Goal: Transaction & Acquisition: Obtain resource

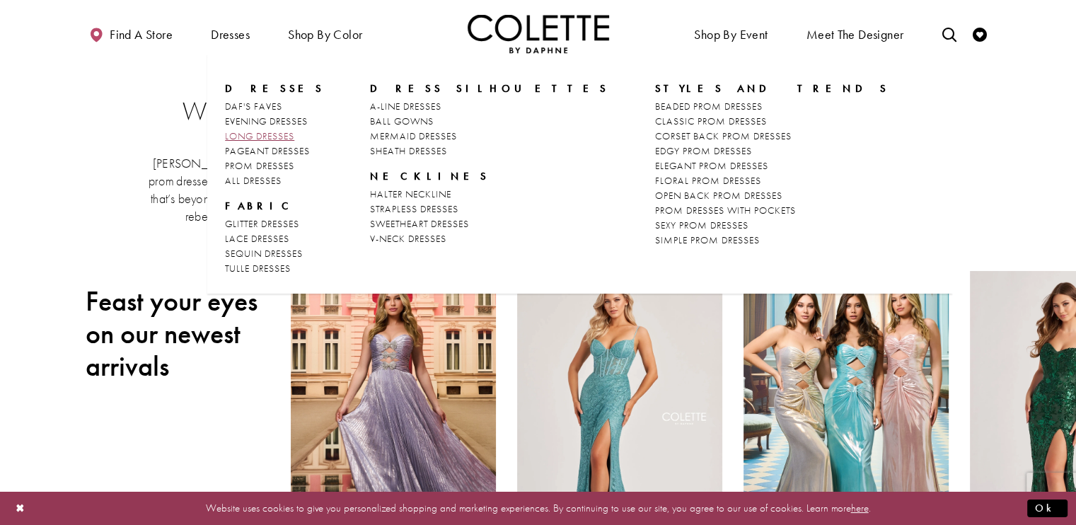
click at [289, 135] on span "LONG DRESSES" at bounding box center [259, 135] width 69 height 13
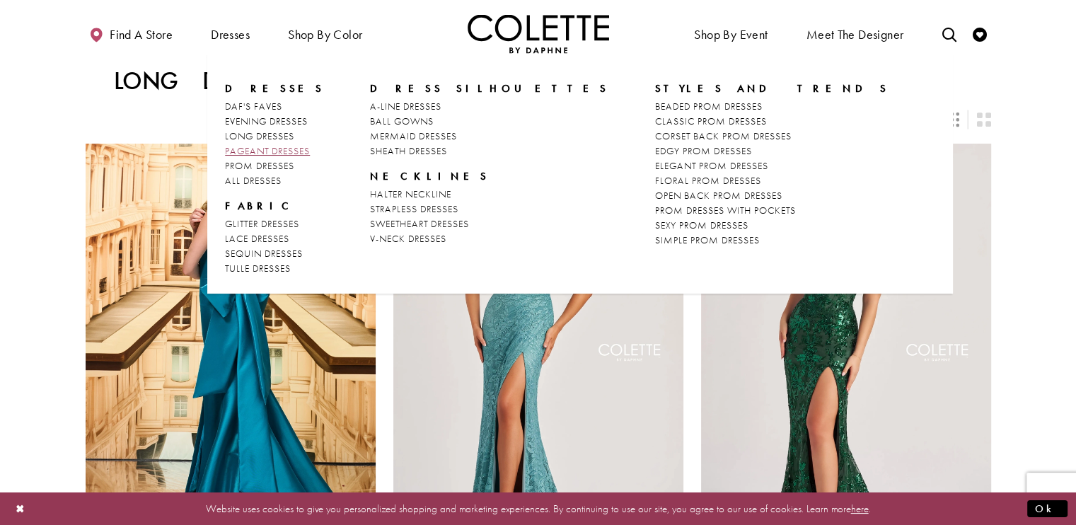
click at [260, 149] on span "PAGEANT DRESSES" at bounding box center [267, 150] width 85 height 13
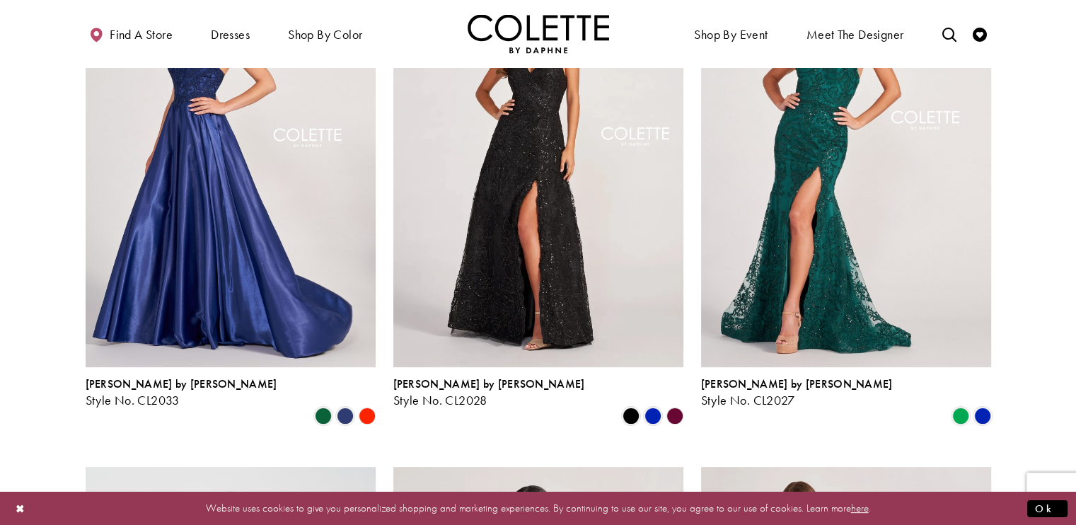
scroll to position [17, 0]
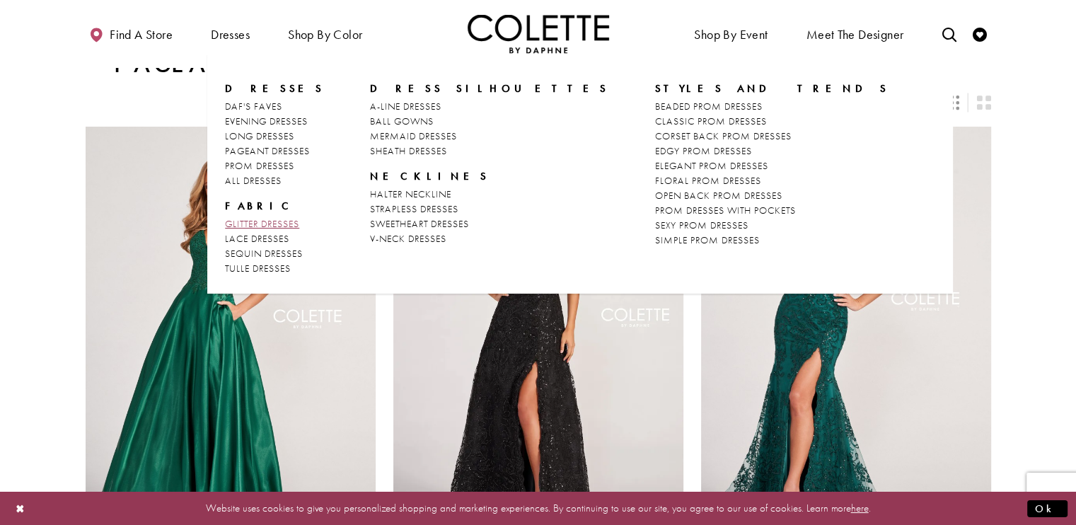
click at [272, 221] on span "GLITTER DRESSES" at bounding box center [262, 223] width 74 height 13
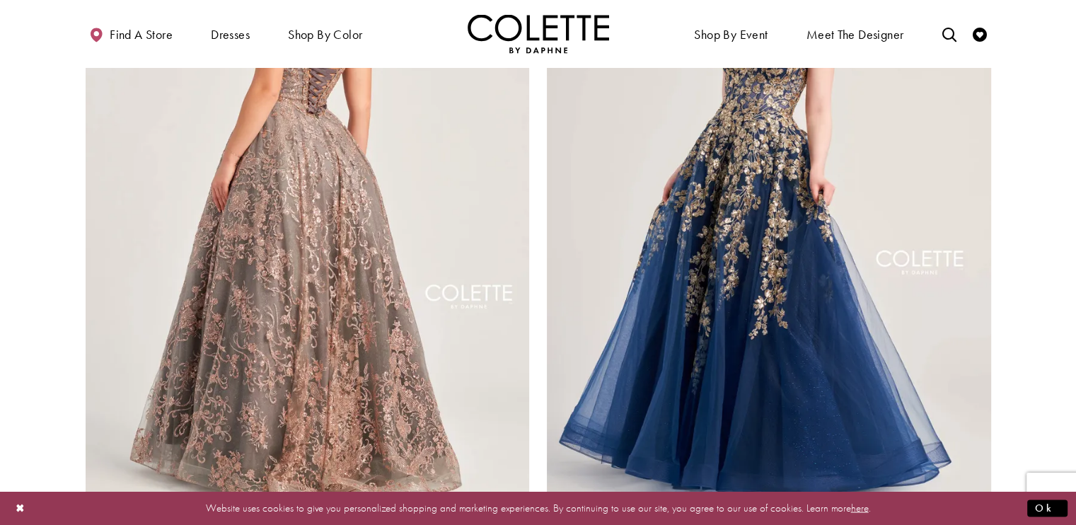
scroll to position [2370, 0]
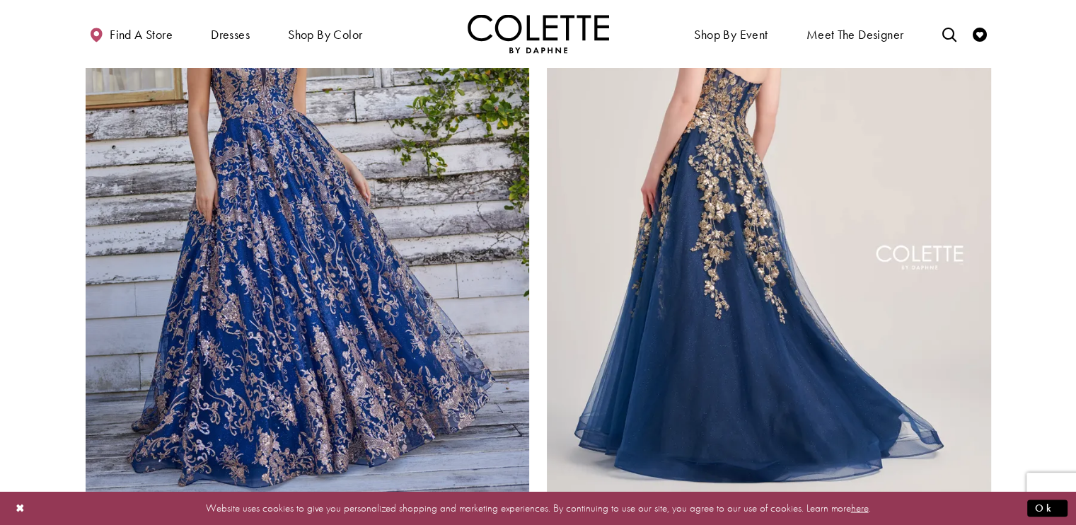
click at [721, 231] on img "Visit Colette by Daphne Style No. CL5136 Page" at bounding box center [769, 182] width 444 height 646
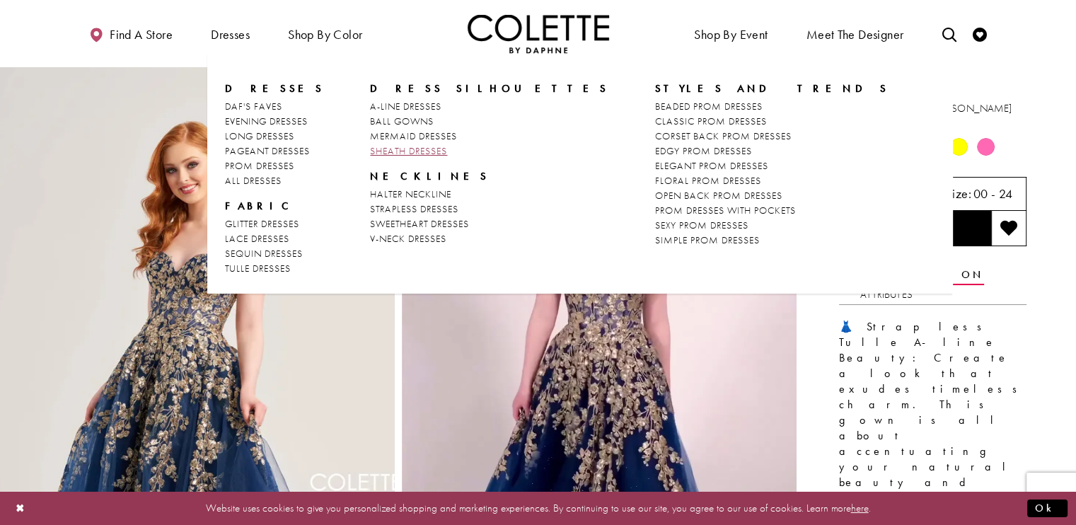
click at [405, 149] on span "SHEATH DRESSES" at bounding box center [408, 150] width 77 height 13
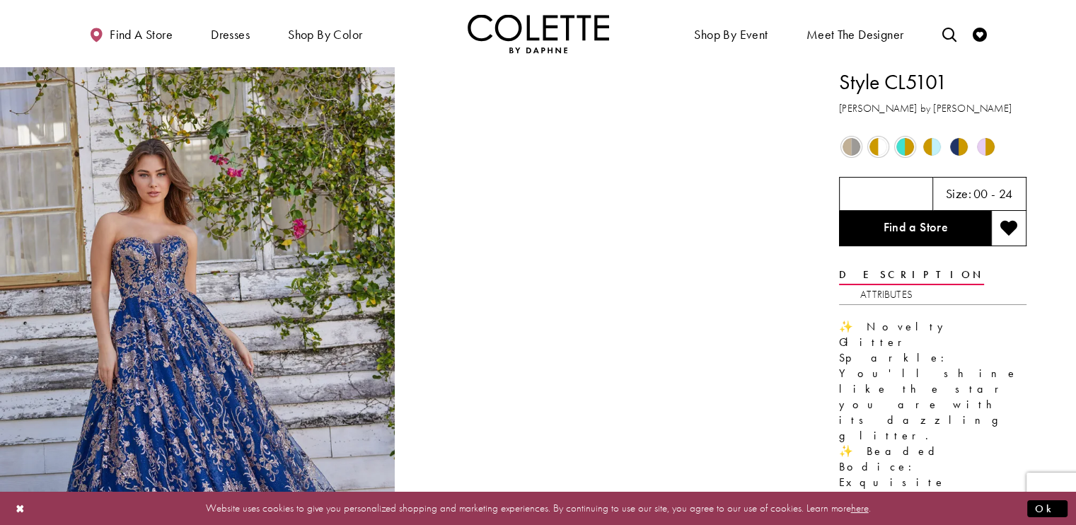
click at [881, 139] on span "Product color controls state depends on size chosen" at bounding box center [878, 147] width 18 height 18
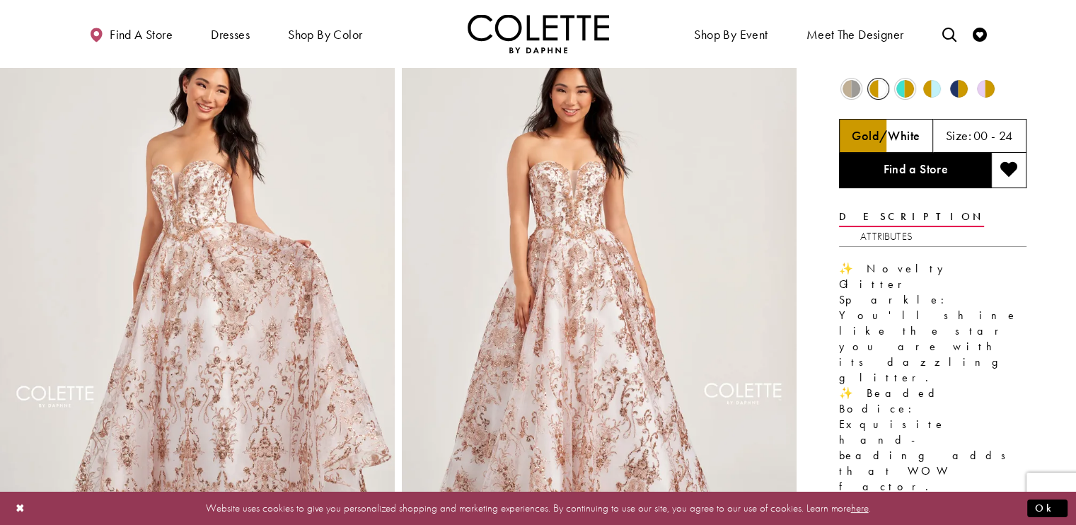
scroll to position [55, 0]
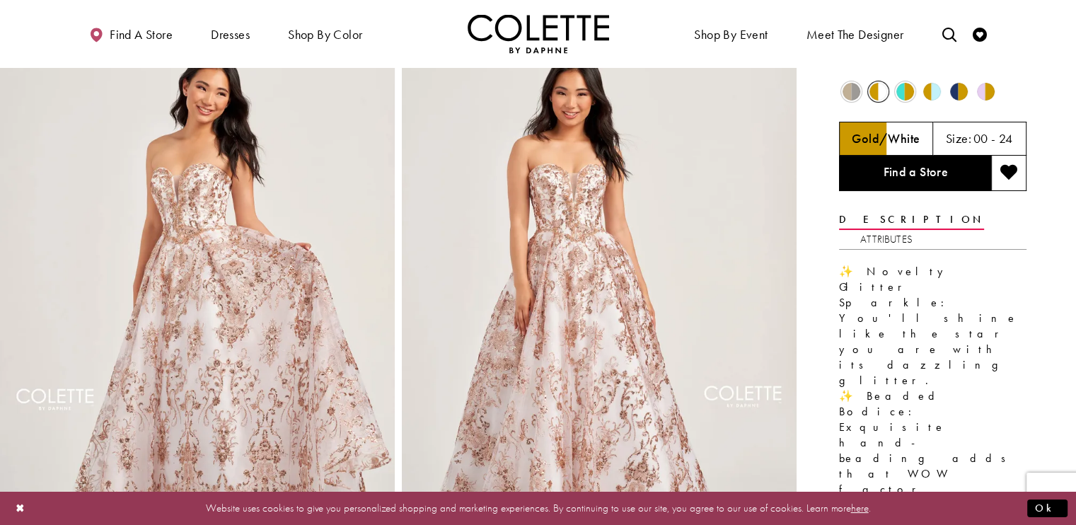
click at [906, 92] on span "Product color controls state depends on size chosen" at bounding box center [905, 92] width 18 height 18
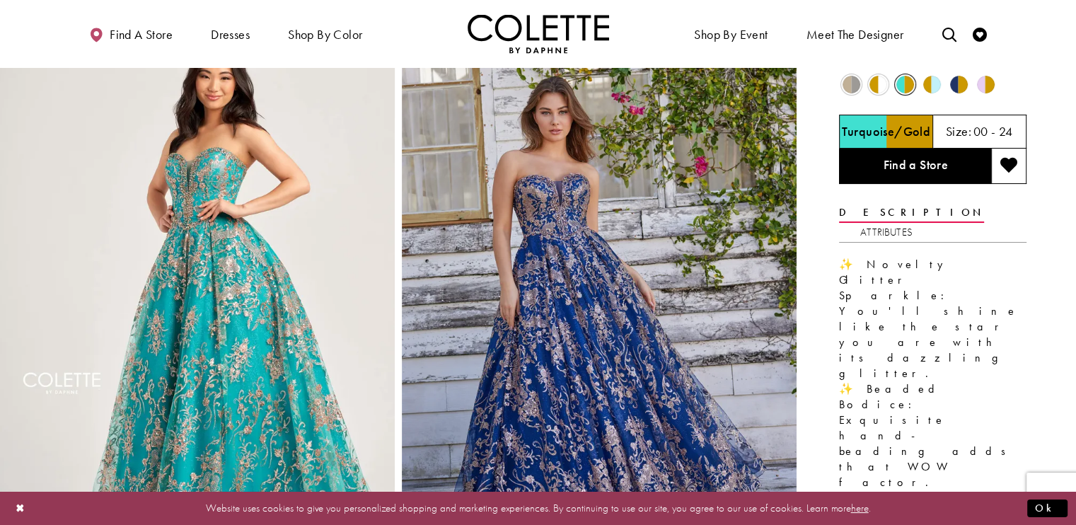
scroll to position [58, 0]
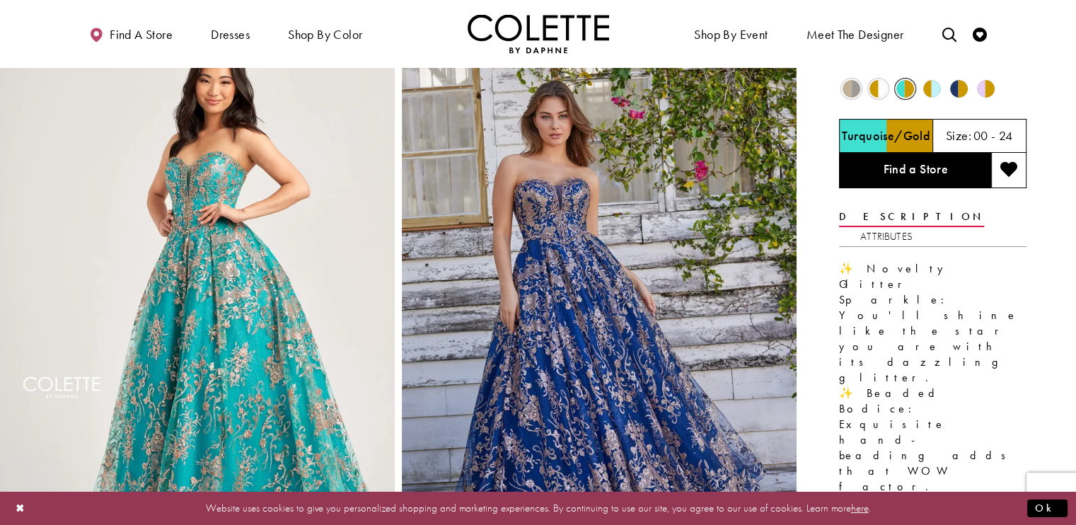
click at [927, 86] on span "Product color controls state depends on size chosen" at bounding box center [932, 89] width 18 height 18
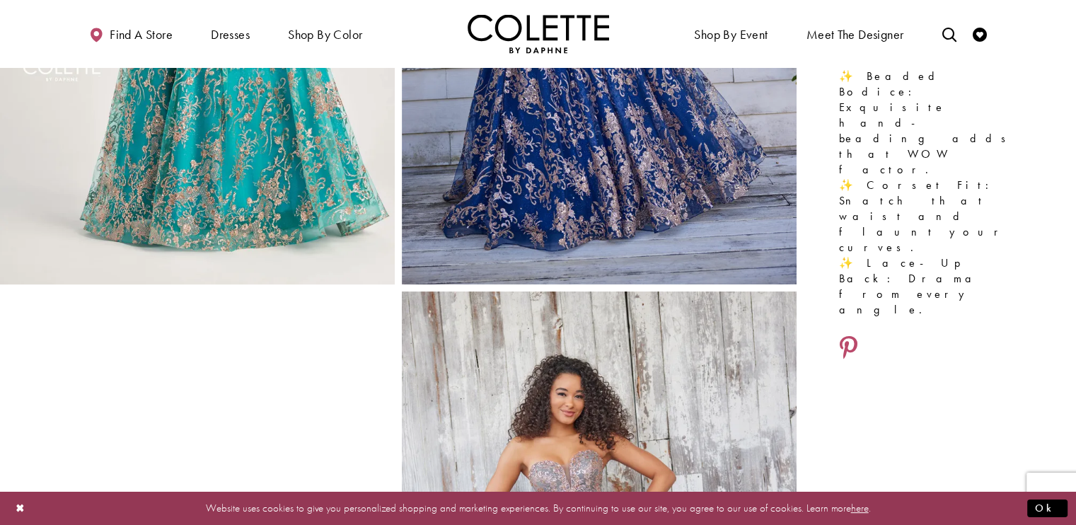
scroll to position [0, 0]
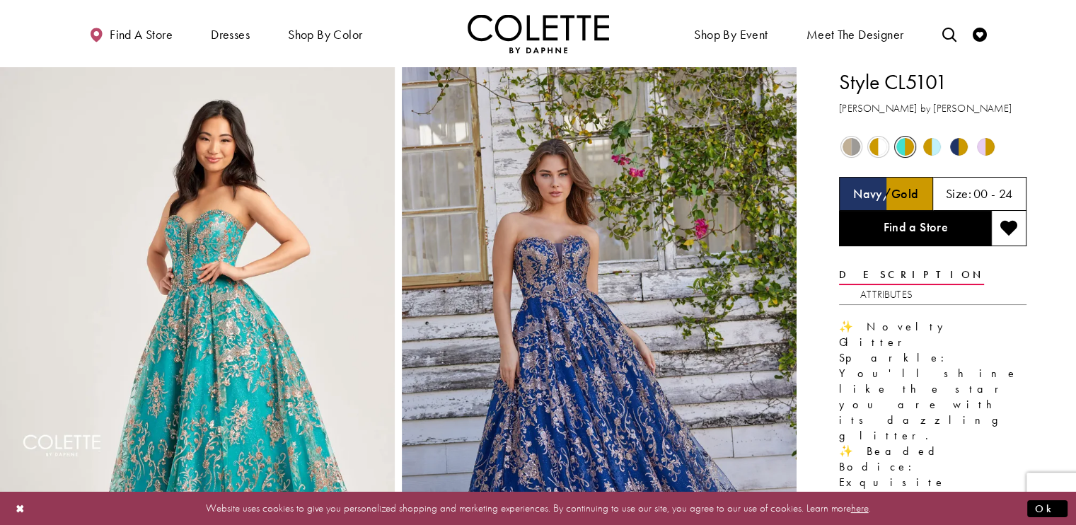
click at [954, 144] on span "Product color controls state depends on size chosen" at bounding box center [959, 147] width 18 height 18
click at [983, 149] on span "Product color controls state depends on size chosen" at bounding box center [986, 147] width 18 height 18
click at [873, 143] on span "Product color controls state depends on size chosen" at bounding box center [878, 147] width 18 height 18
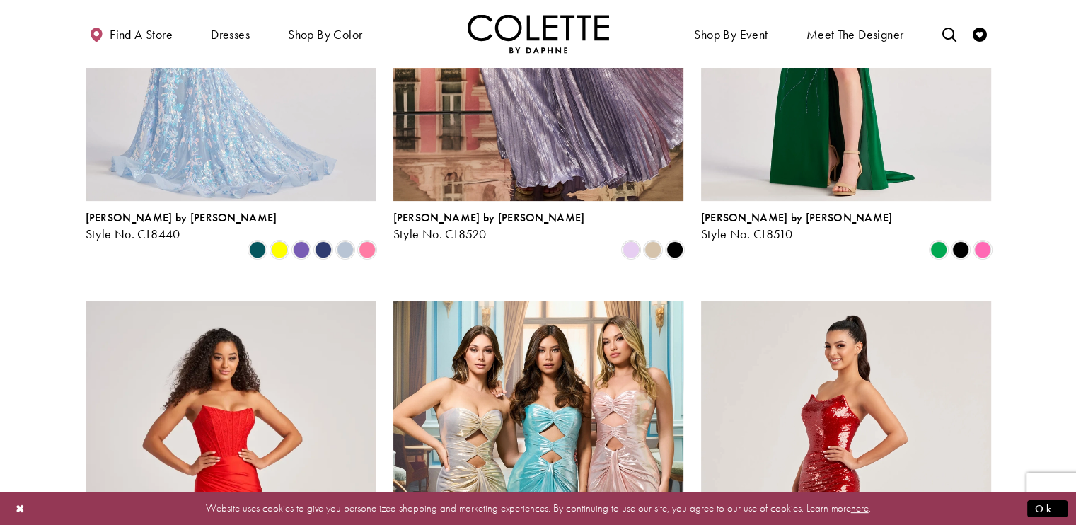
scroll to position [317, 0]
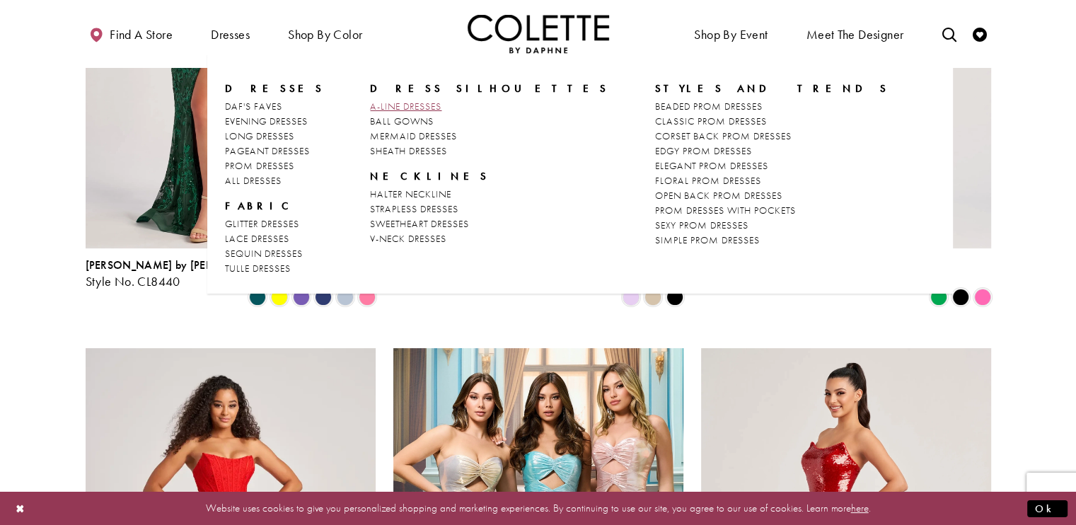
click at [391, 103] on span "A-LINE DRESSES" at bounding box center [405, 106] width 71 height 13
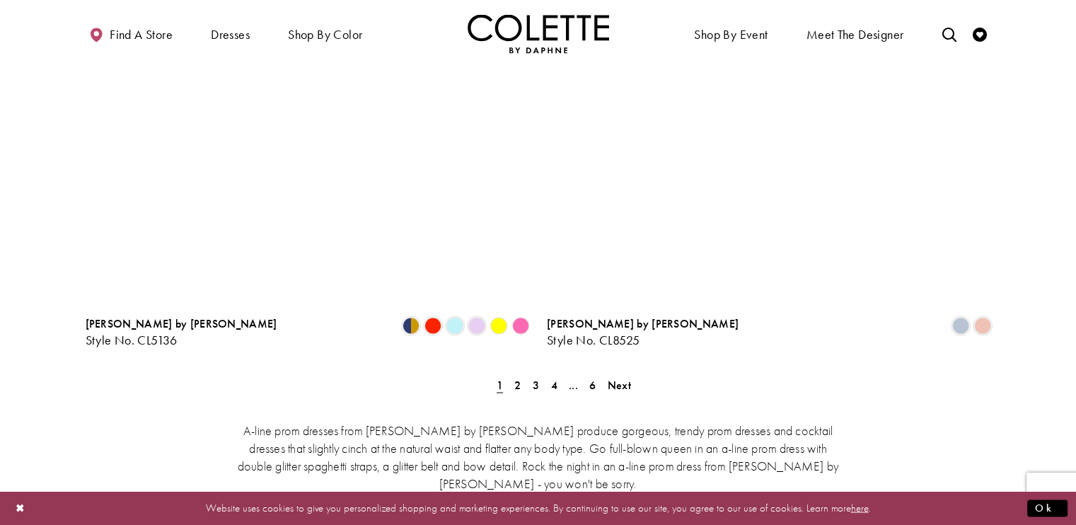
scroll to position [2566, 0]
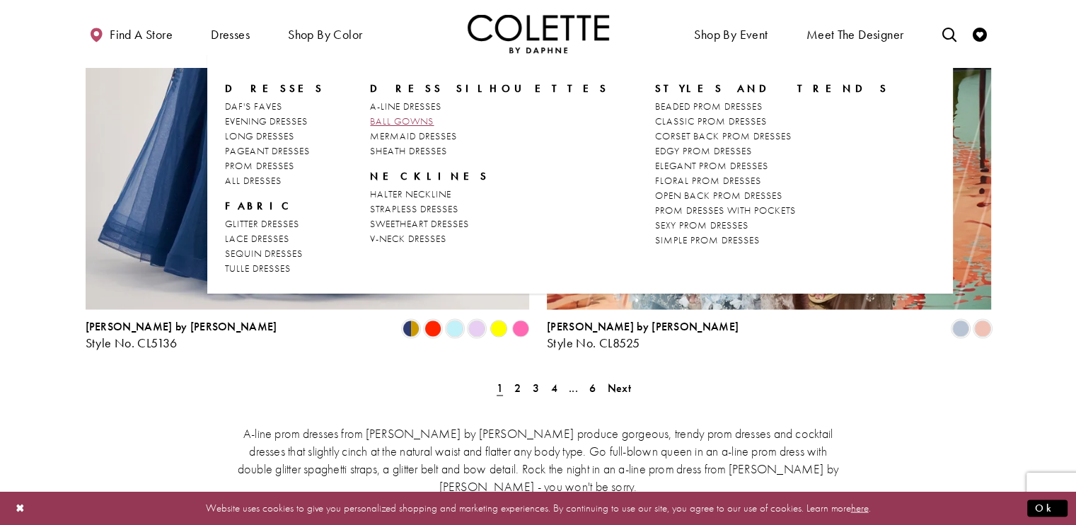
click at [387, 121] on span "BALL GOWNS" at bounding box center [402, 121] width 64 height 13
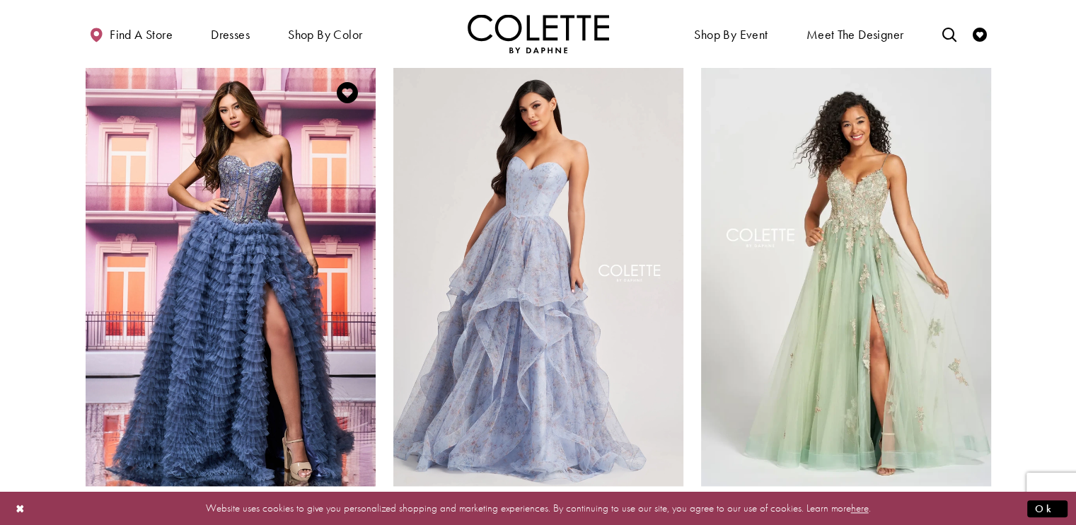
scroll to position [1641, 0]
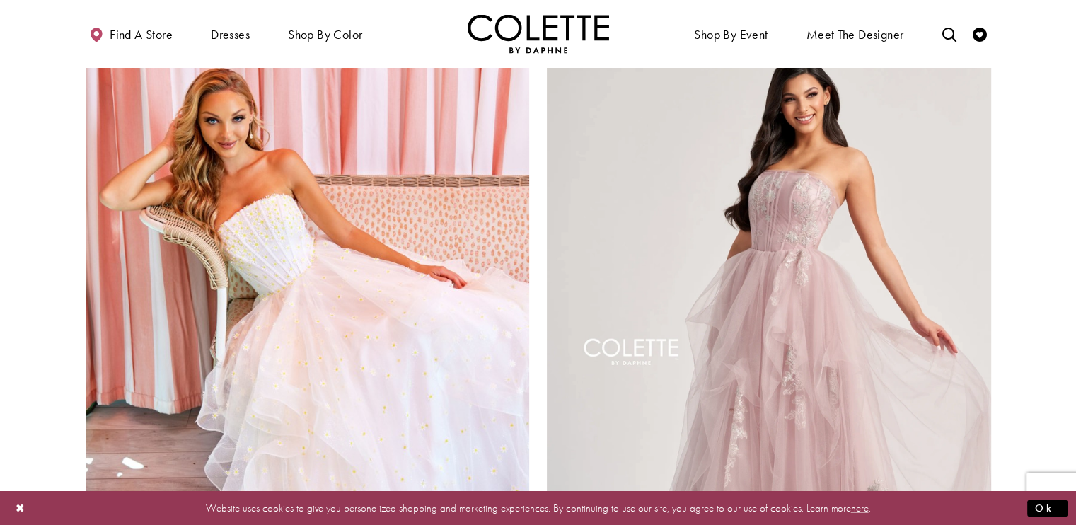
scroll to position [2634, 0]
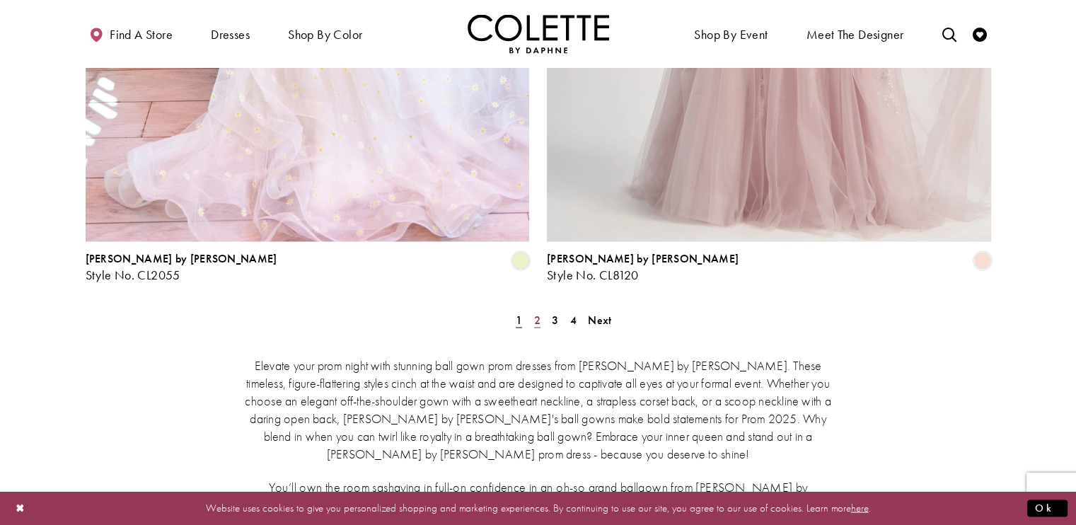
click at [532, 309] on link "2" at bounding box center [537, 319] width 15 height 21
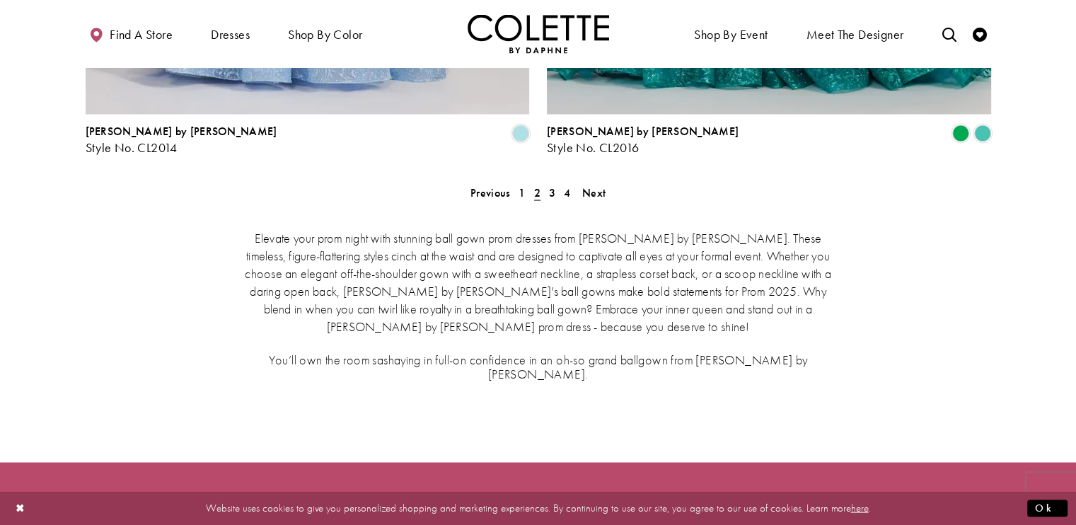
scroll to position [2635, 0]
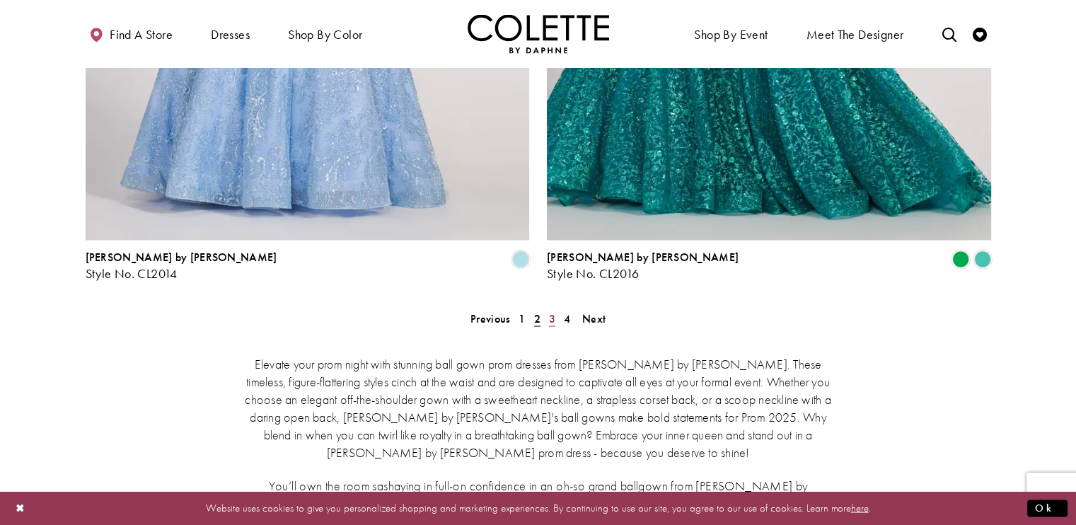
click at [554, 310] on span "3" at bounding box center [552, 317] width 6 height 15
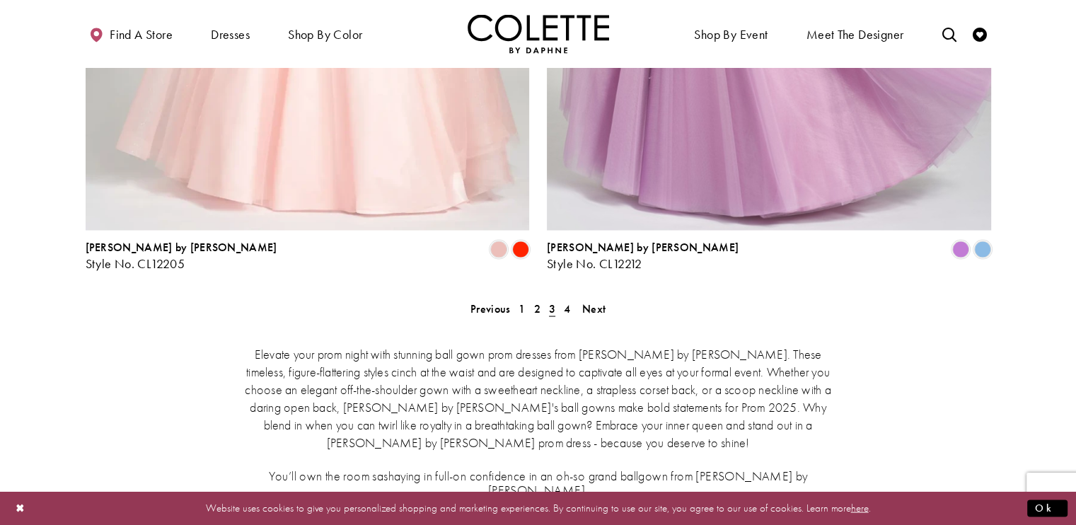
scroll to position [2644, 0]
click at [567, 301] on span "4" at bounding box center [567, 308] width 6 height 15
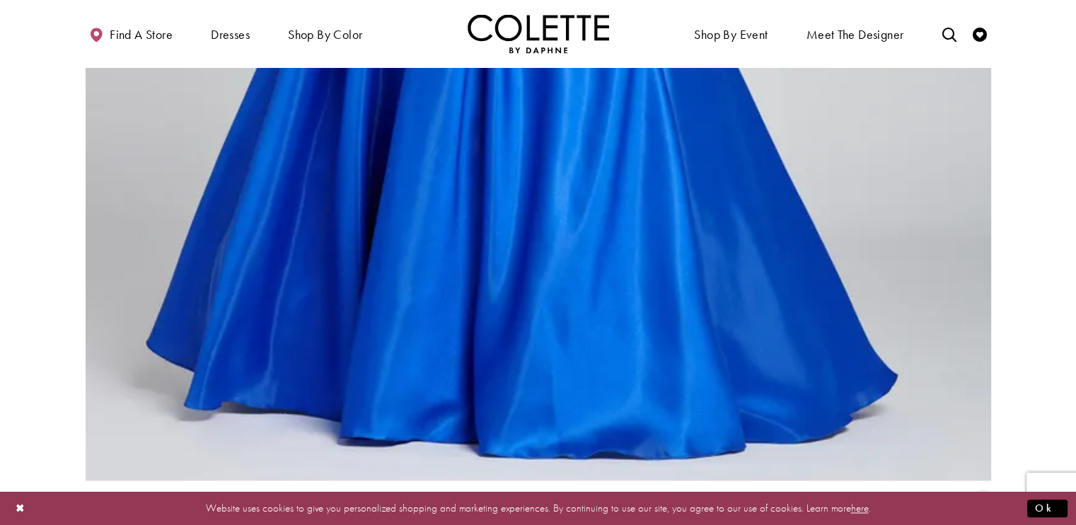
scroll to position [2450, 0]
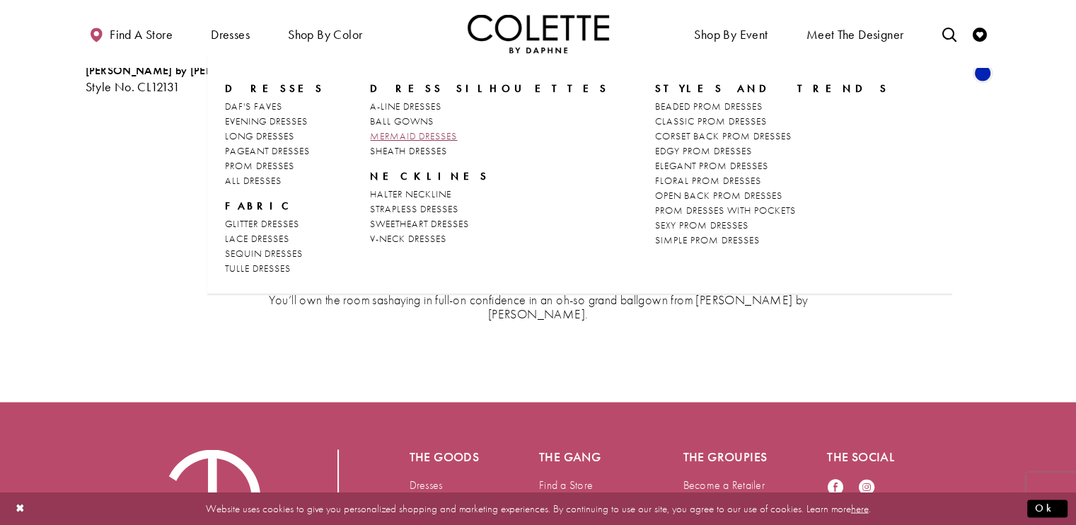
click at [385, 139] on span "MERMAID DRESSES" at bounding box center [413, 135] width 87 height 13
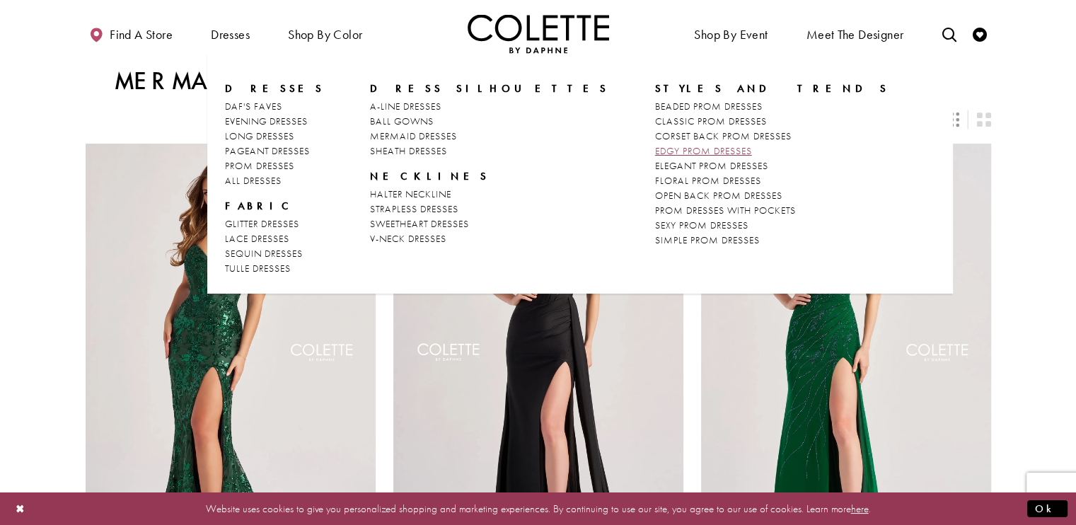
click at [655, 151] on span "EDGY PROM DRESSES" at bounding box center [703, 150] width 97 height 13
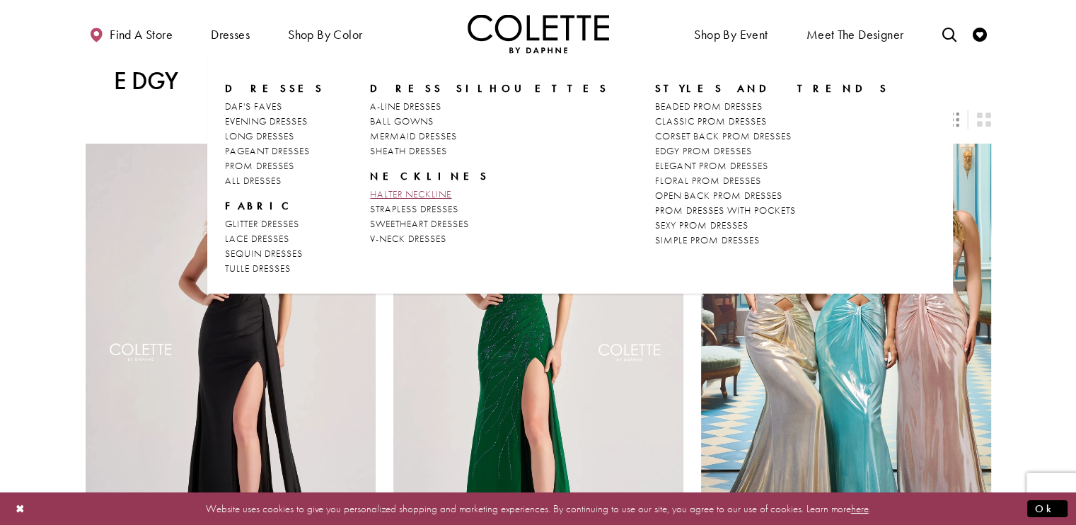
click at [401, 199] on span "HALTER NECKLINE" at bounding box center [410, 193] width 81 height 13
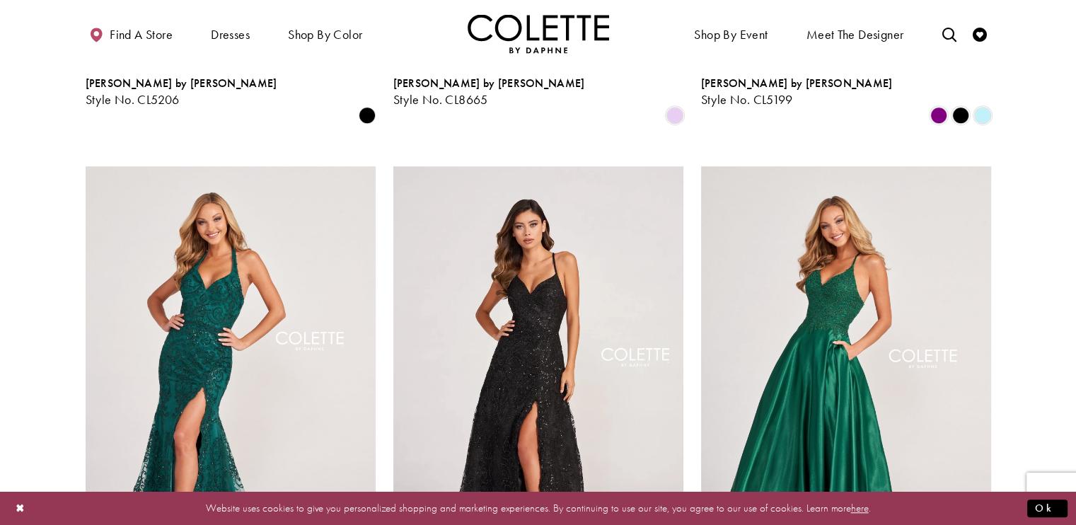
scroll to position [1018, 0]
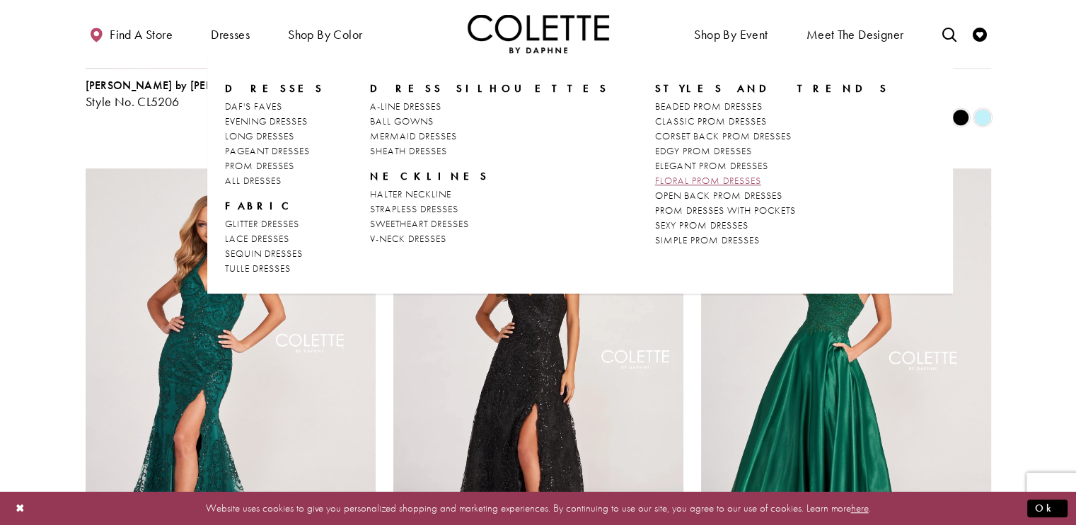
click at [655, 178] on span "FLORAL PROM DRESSES" at bounding box center [708, 180] width 106 height 13
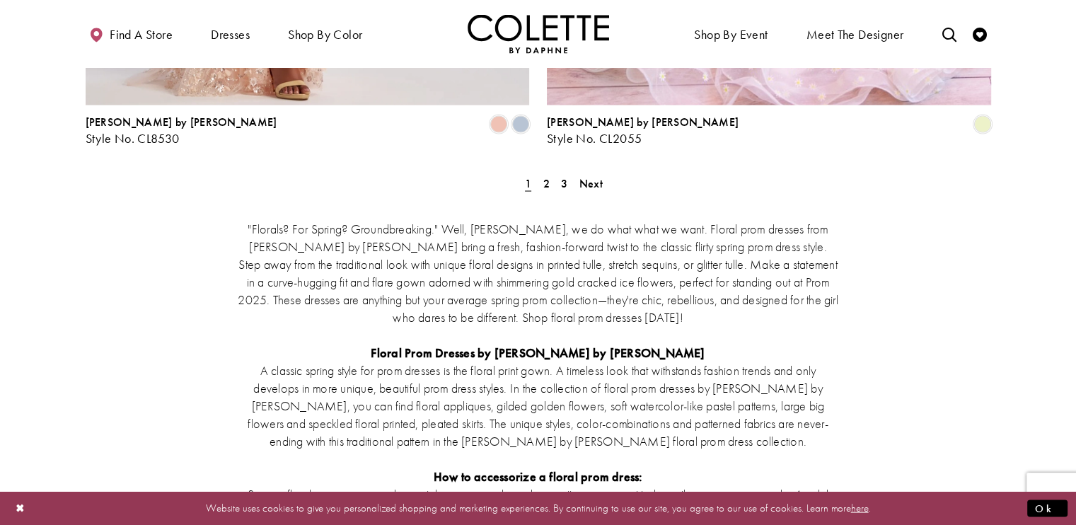
scroll to position [2772, 0]
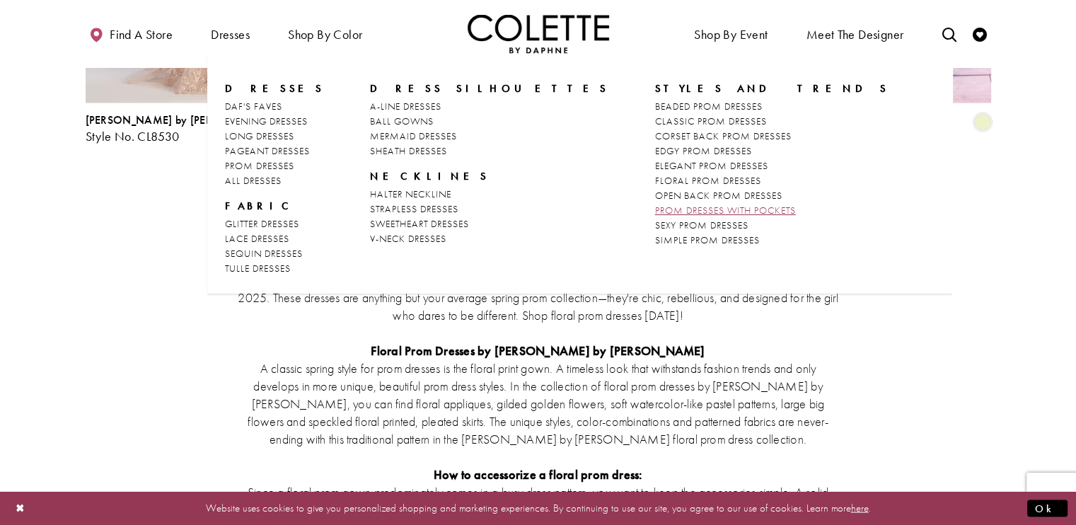
click at [655, 210] on span "PROM DRESSES WITH POCKETS" at bounding box center [725, 210] width 141 height 13
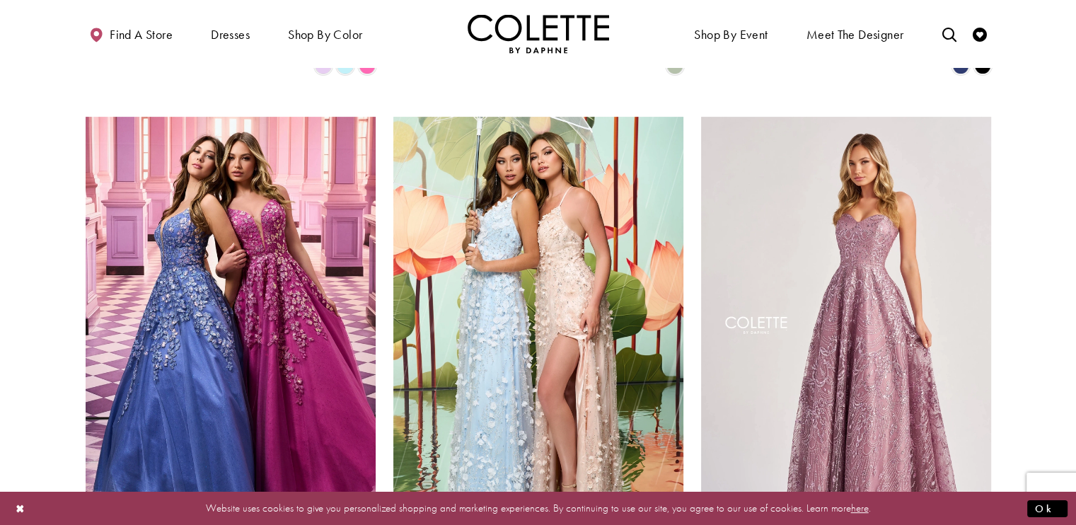
scroll to position [550, 0]
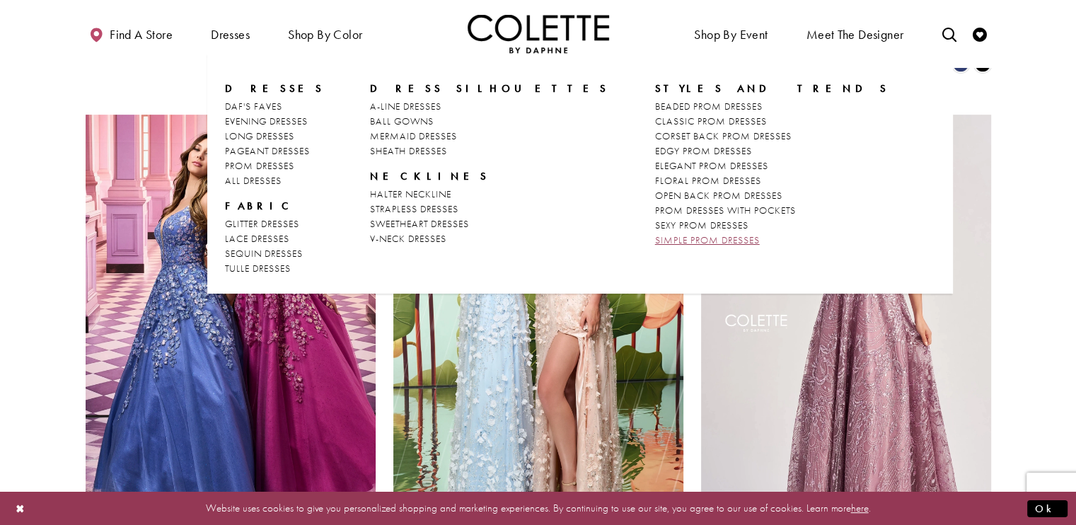
click at [655, 239] on span "SIMPLE PROM DRESSES" at bounding box center [707, 239] width 105 height 13
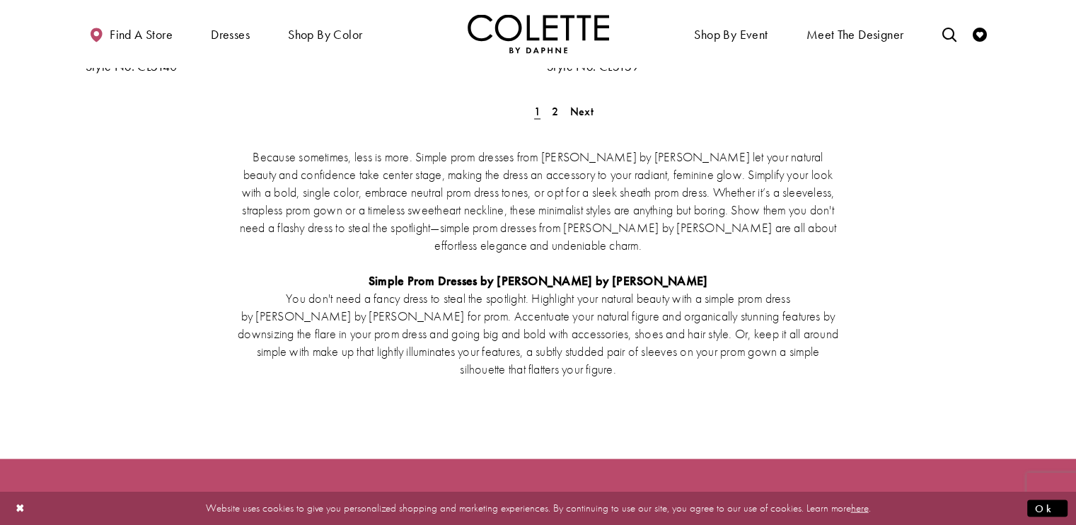
scroll to position [2843, 0]
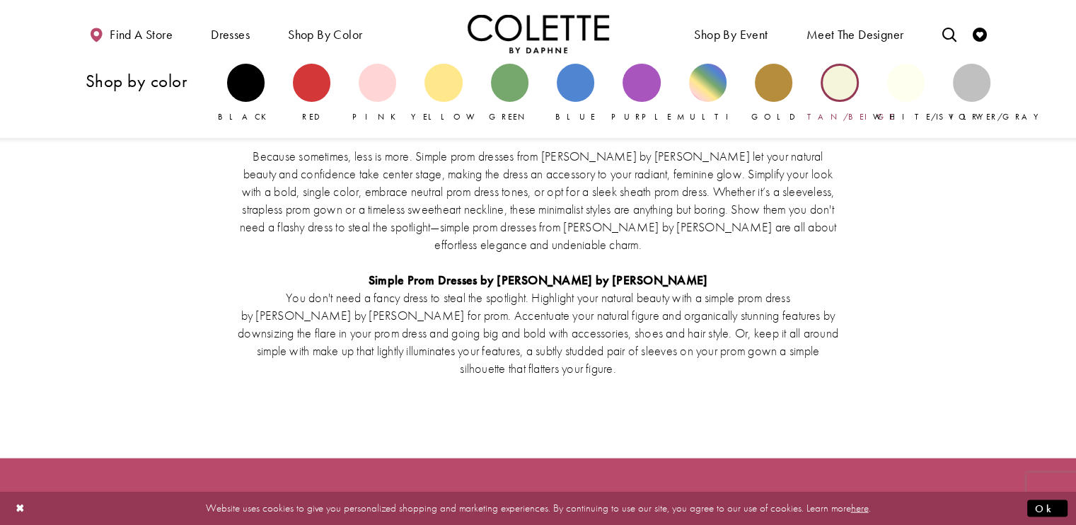
click at [835, 90] on div "Primary block" at bounding box center [838, 82] width 37 height 37
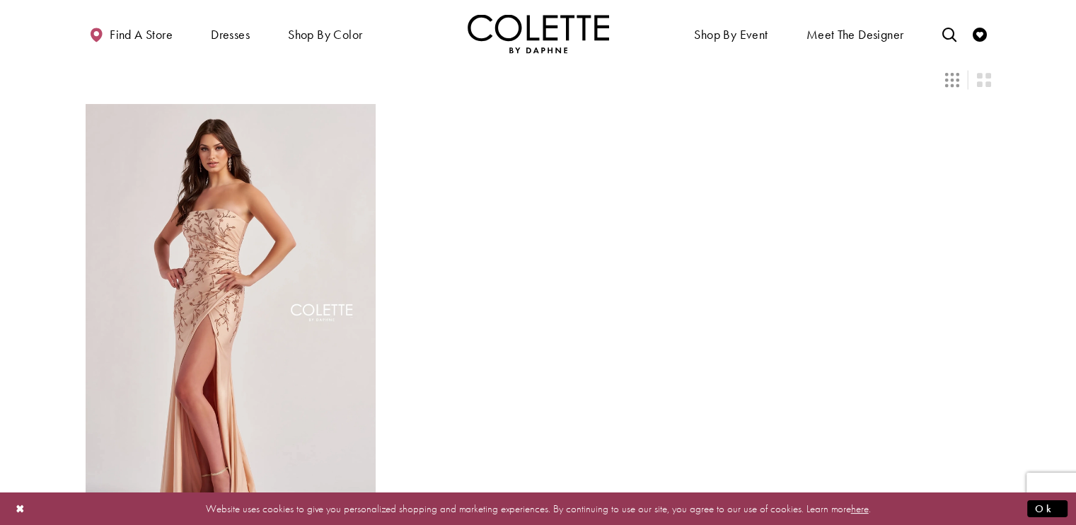
scroll to position [87, 0]
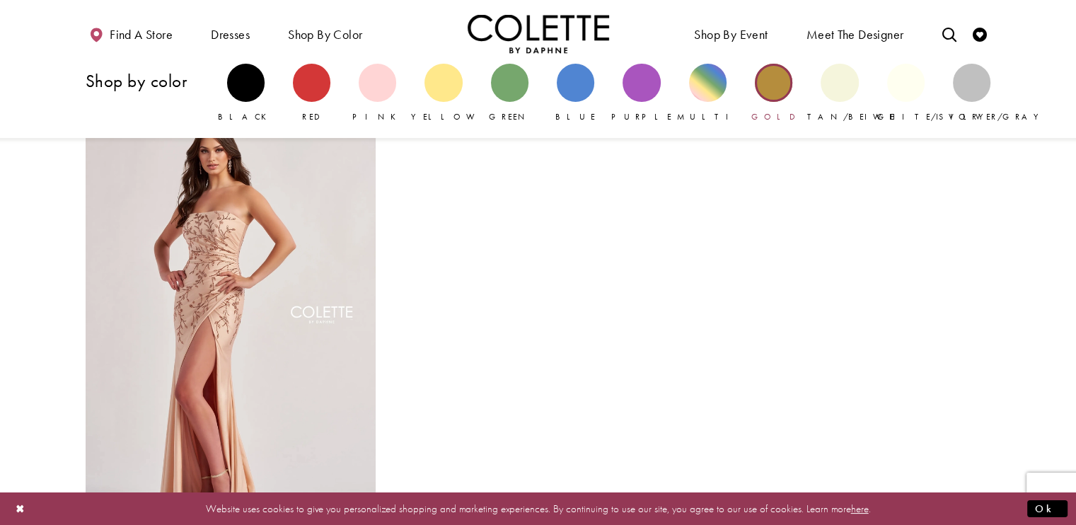
click at [763, 111] on span "Gold" at bounding box center [773, 116] width 45 height 11
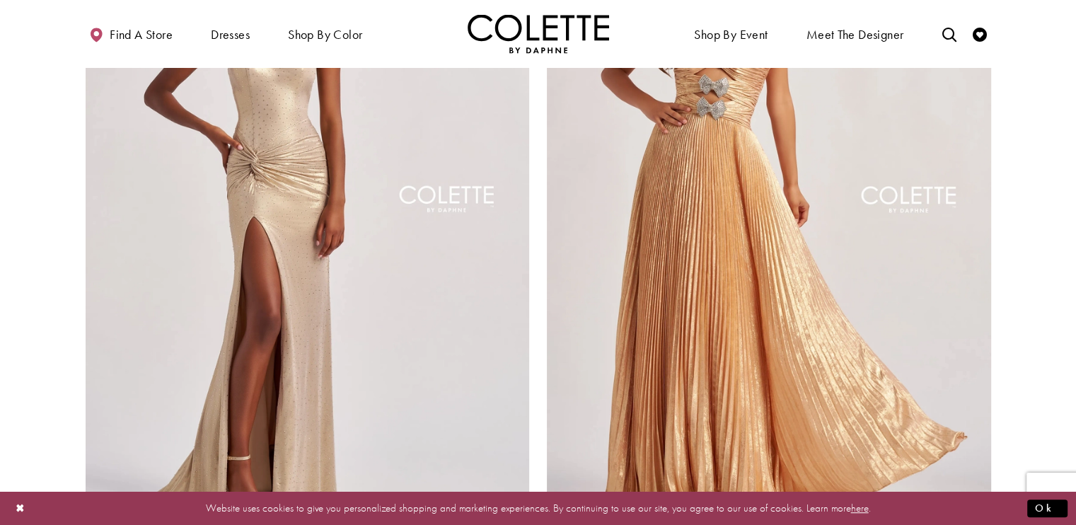
scroll to position [721, 0]
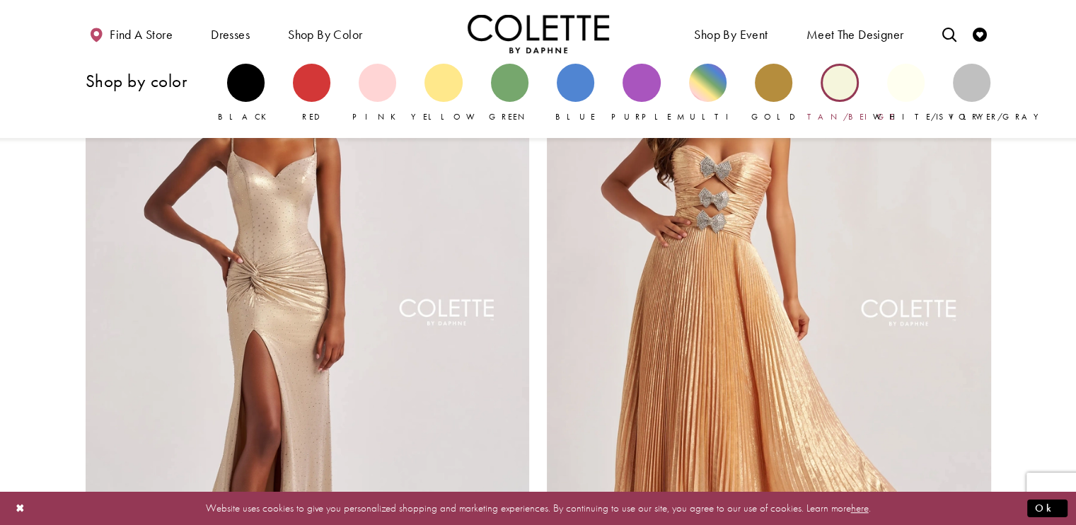
click at [849, 95] on div "Primary block" at bounding box center [838, 82] width 37 height 37
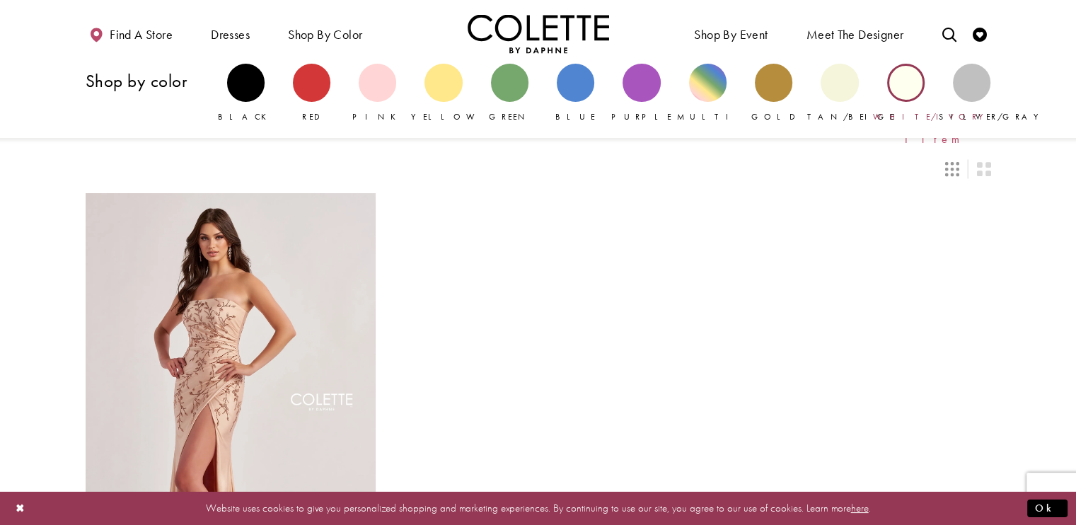
click at [891, 91] on div "Primary block" at bounding box center [905, 82] width 37 height 37
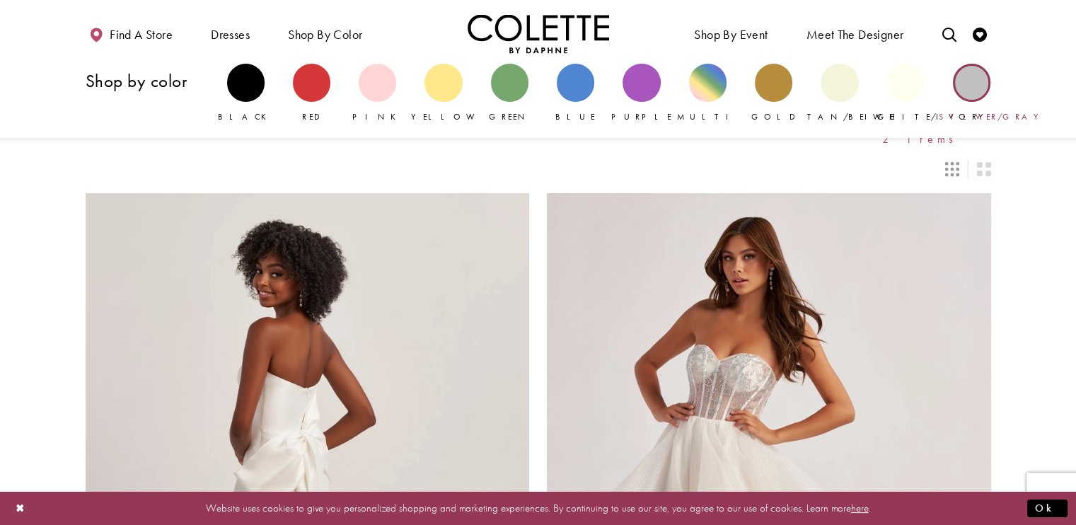
click at [971, 88] on div "Primary block" at bounding box center [971, 82] width 37 height 37
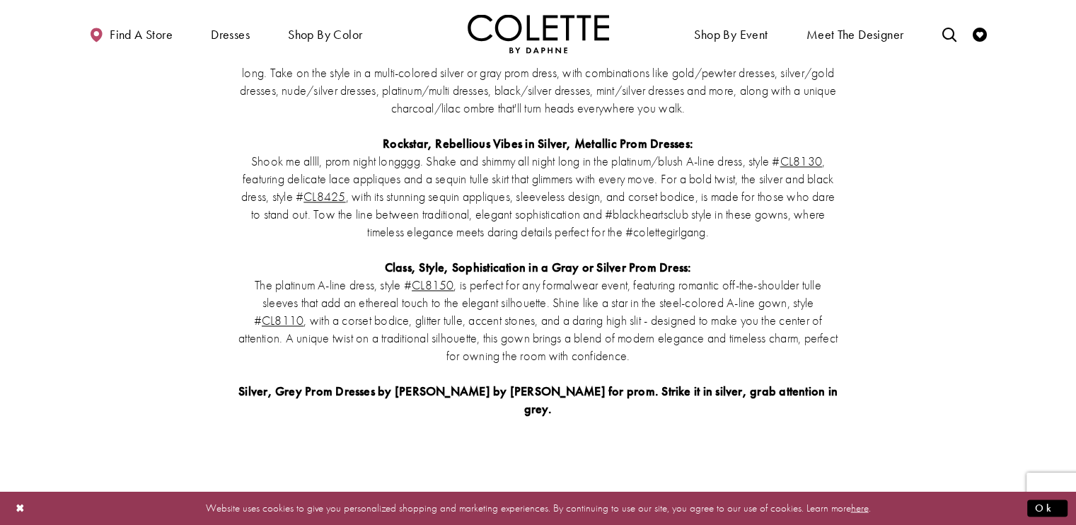
scroll to position [2223, 0]
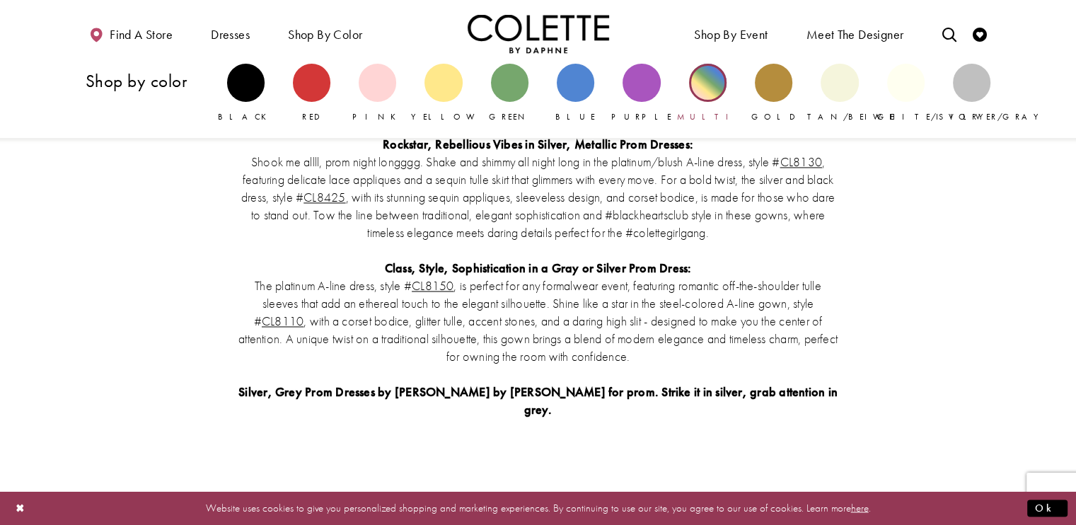
click at [694, 99] on link "Multi" at bounding box center [707, 93] width 37 height 59
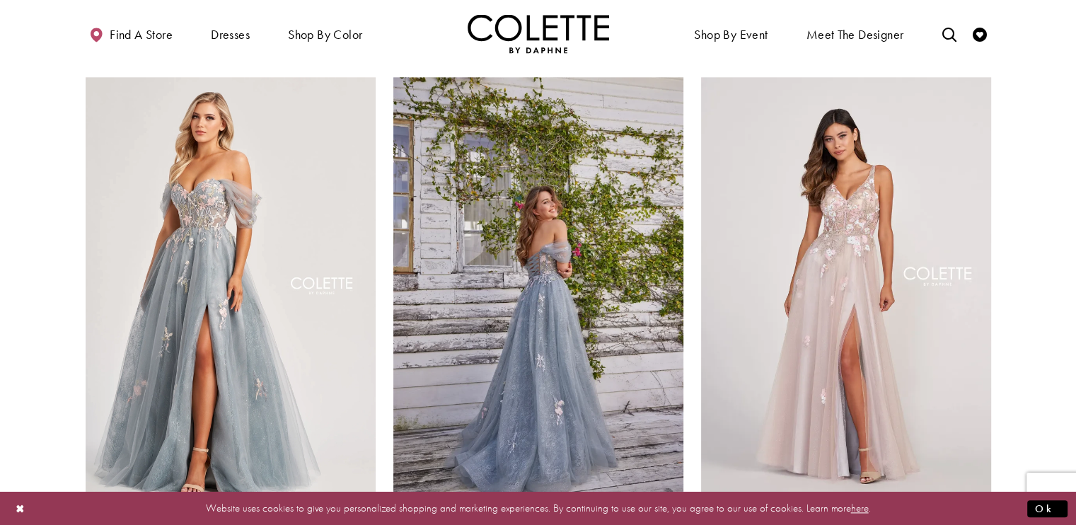
scroll to position [1680, 0]
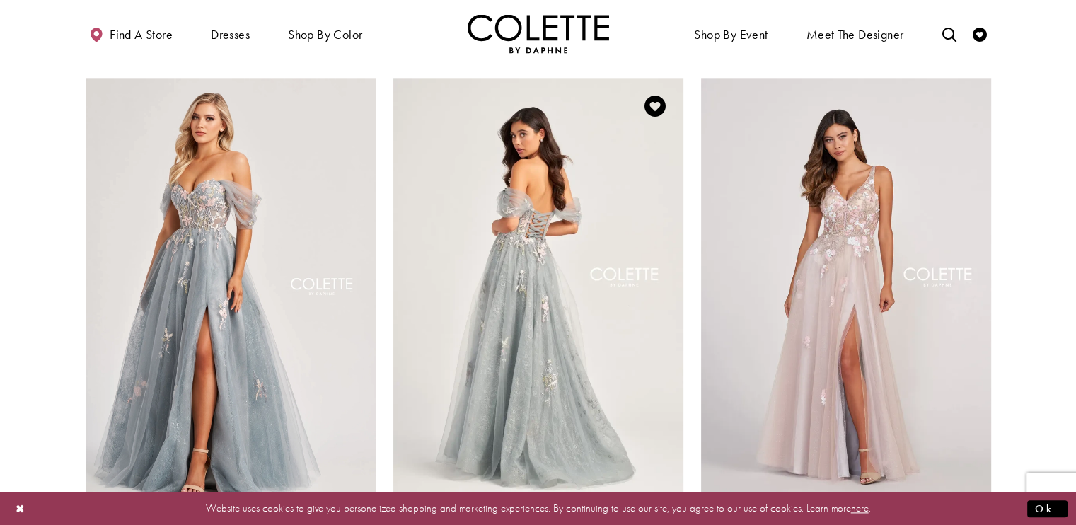
click at [627, 250] on img "Visit Colette by Daphne Style No. CL5169 Page" at bounding box center [538, 289] width 290 height 422
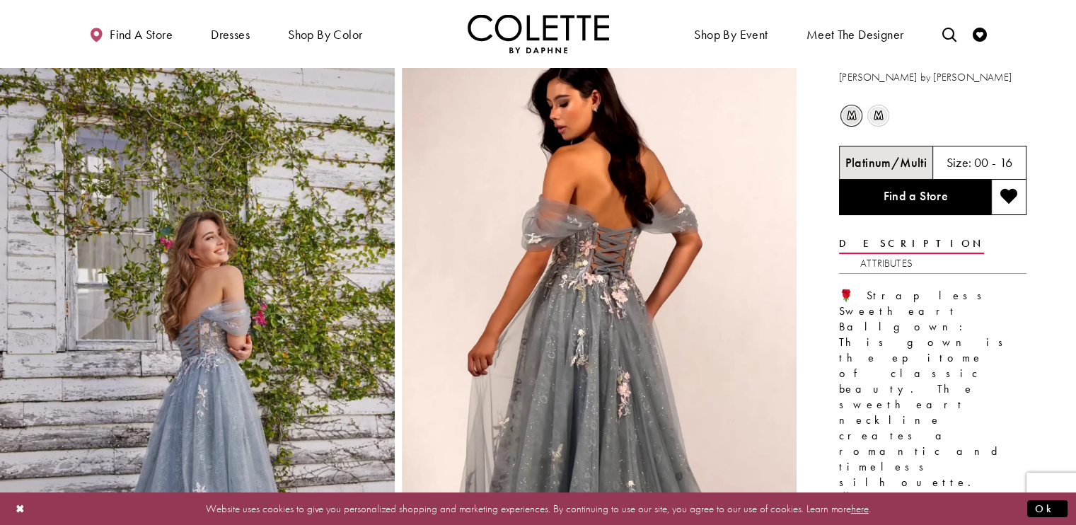
scroll to position [33, 0]
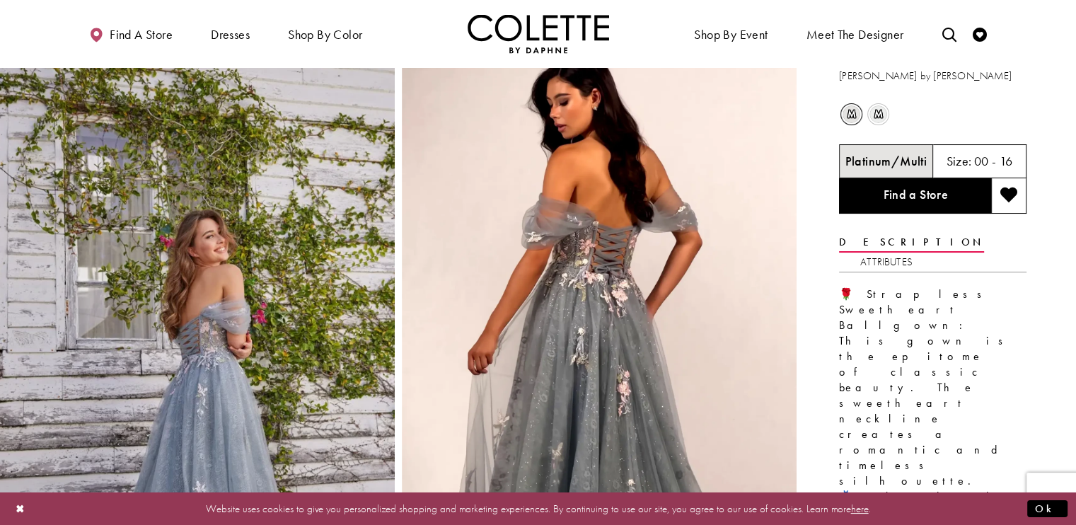
click at [880, 118] on span "m" at bounding box center [878, 114] width 18 height 18
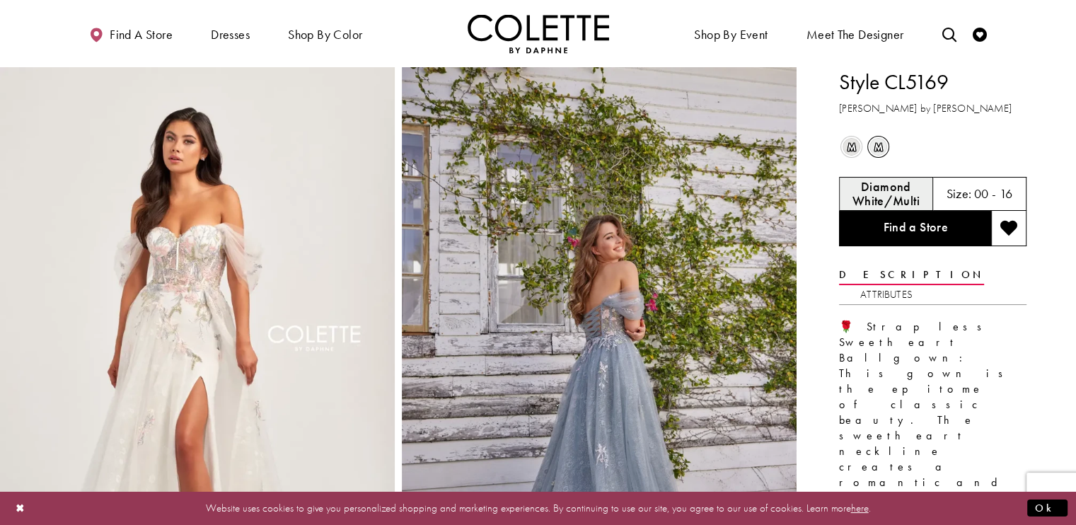
scroll to position [0, 0]
click at [857, 141] on span "m" at bounding box center [851, 147] width 18 height 18
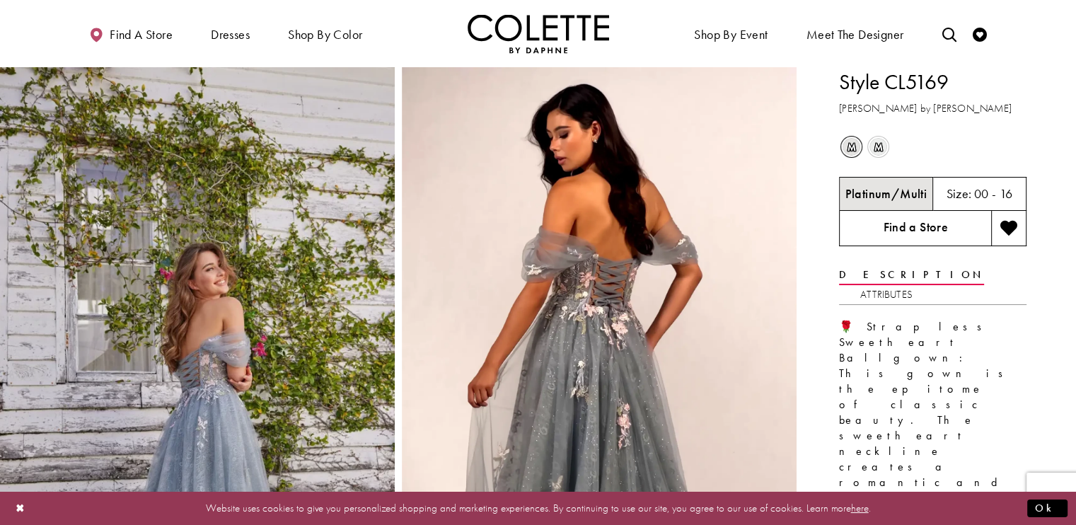
click at [928, 230] on link "Find a Store" at bounding box center [915, 228] width 152 height 35
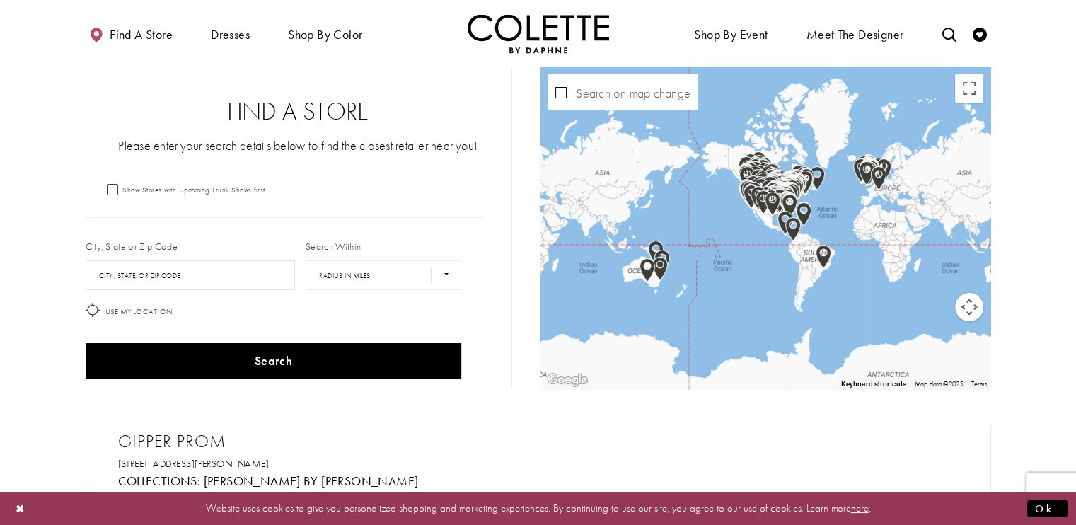
click at [219, 238] on div "City, State or Zip Code City, State, or ZIP Code" at bounding box center [190, 265] width 221 height 62
click at [210, 273] on input "City, State, or ZIP Code" at bounding box center [191, 275] width 210 height 30
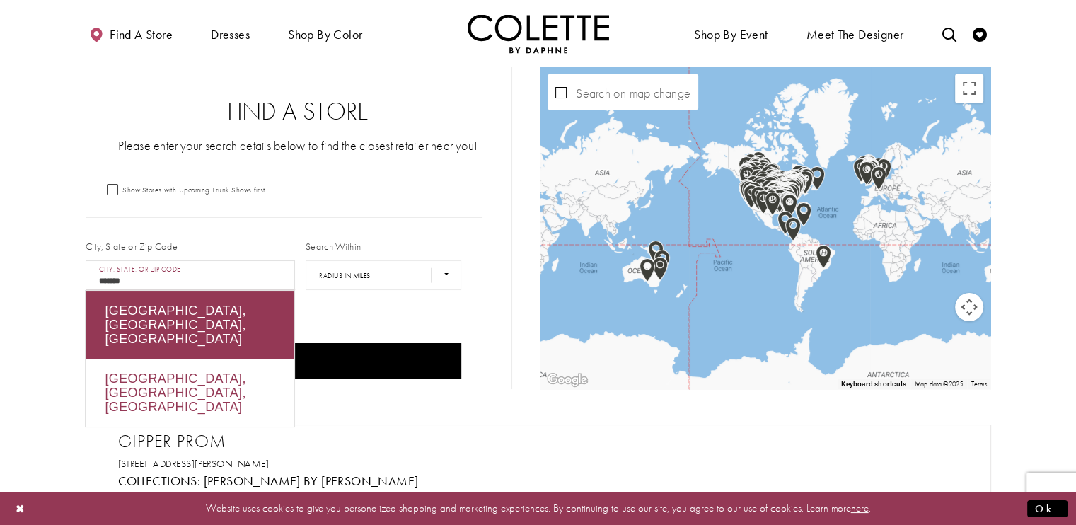
click at [284, 359] on div "Detroit Lakes, MN, USA" at bounding box center [190, 393] width 209 height 68
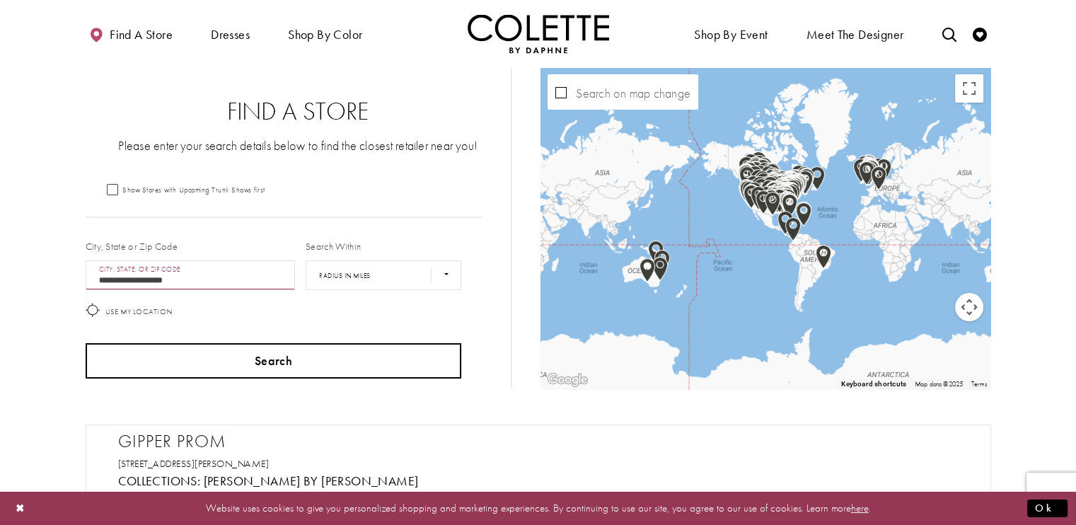
scroll to position [116, 0]
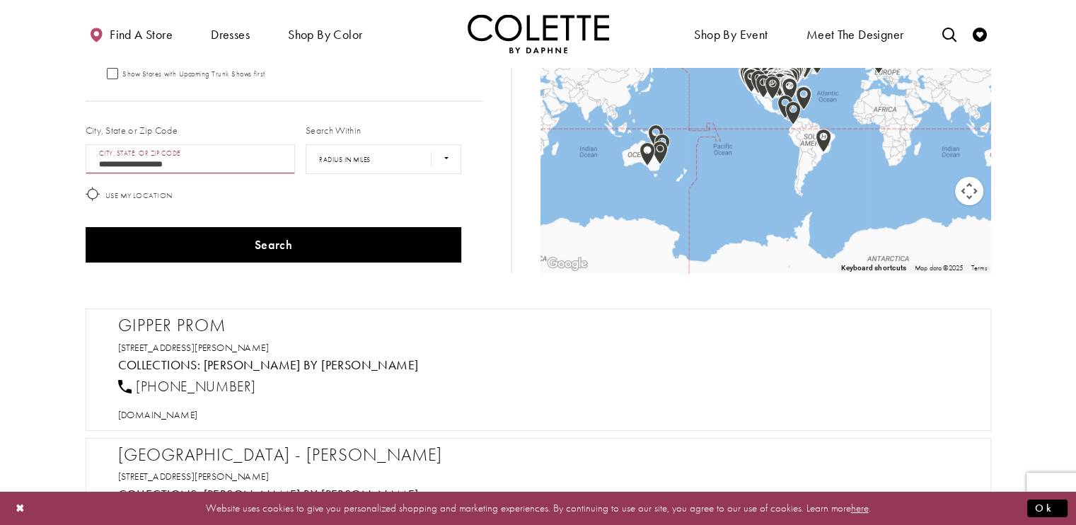
type input "**********"
click at [217, 322] on h2 "Gipper Prom" at bounding box center [545, 325] width 854 height 21
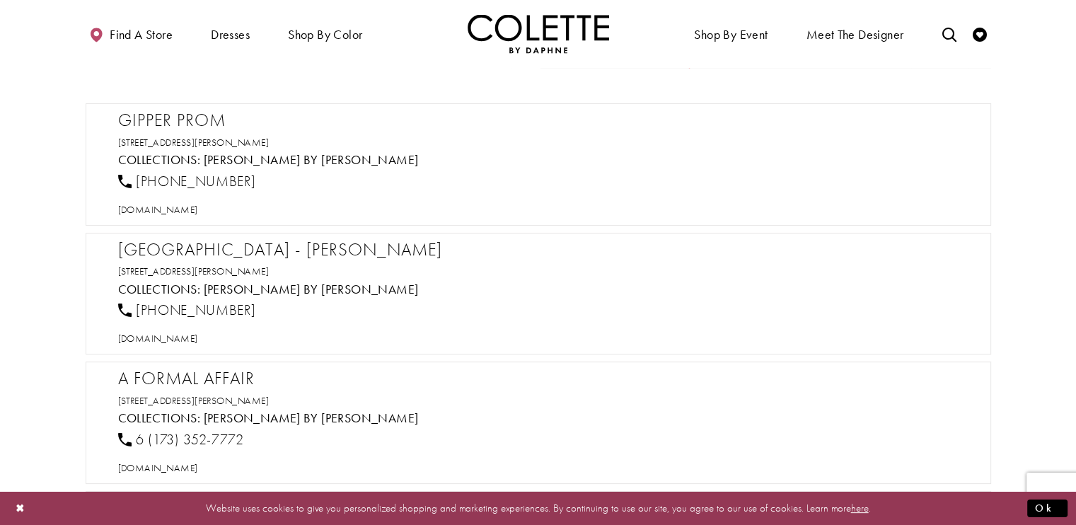
scroll to position [320, 0]
